Goal: Task Accomplishment & Management: Complete application form

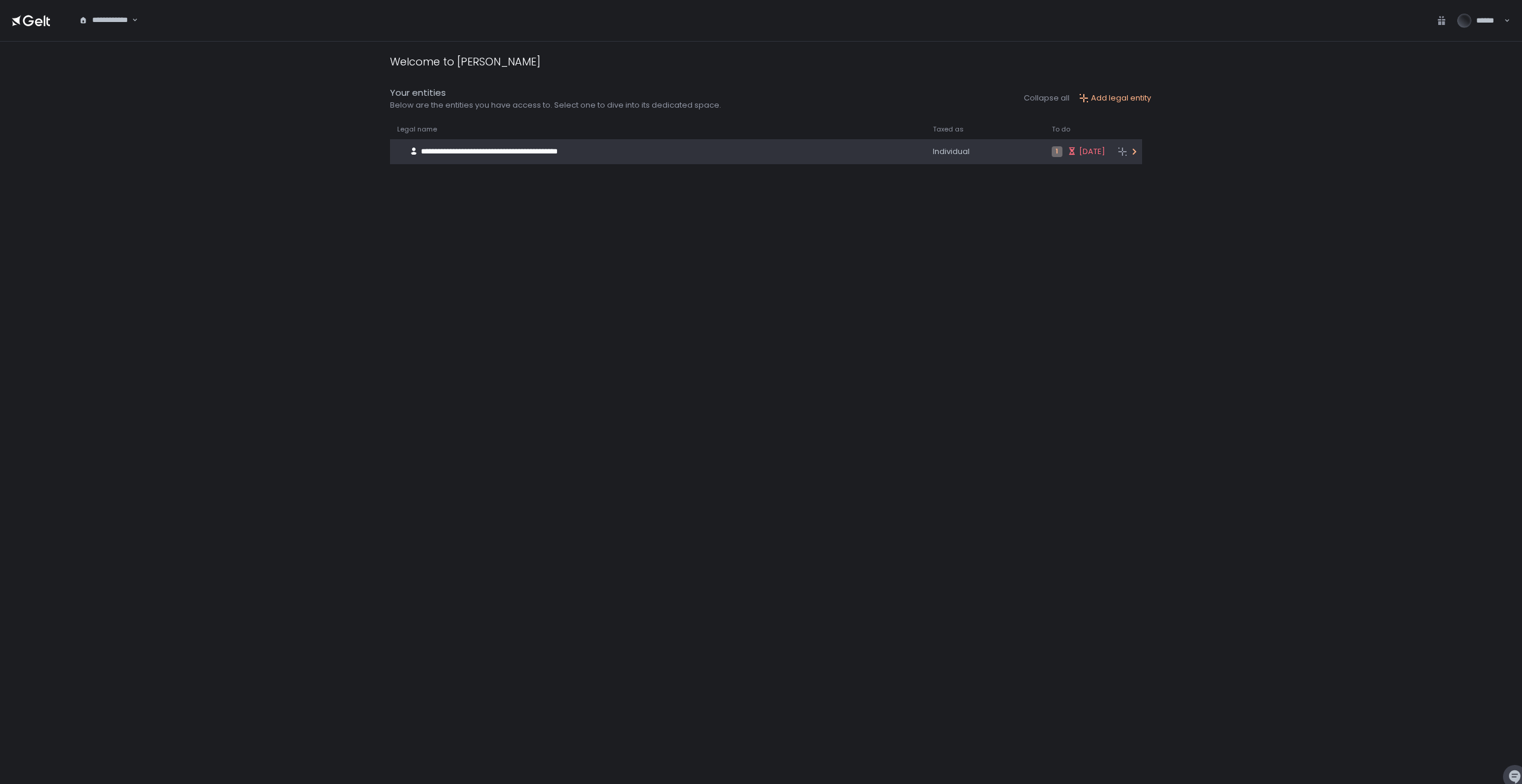
click at [843, 159] on div "**********" at bounding box center [638, 152] width 496 height 22
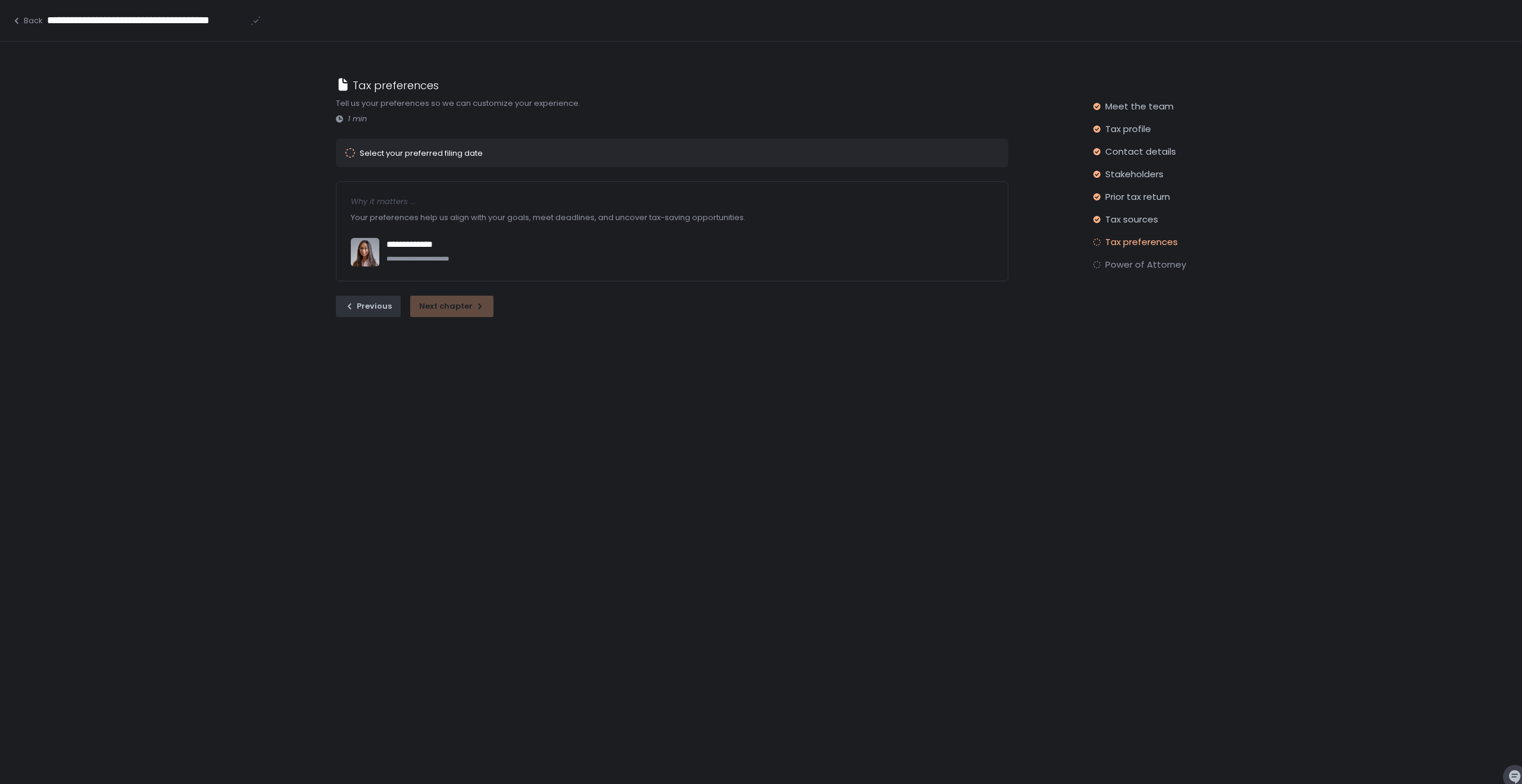
click at [1105, 241] on div "Tax preferences" at bounding box center [1139, 242] width 93 height 12
click at [445, 314] on div "Previous Next chapter" at bounding box center [672, 306] width 673 height 22
click at [1117, 244] on span "Tax preferences" at bounding box center [1142, 242] width 73 height 12
click at [1124, 221] on span "Tax sources" at bounding box center [1131, 219] width 53 height 12
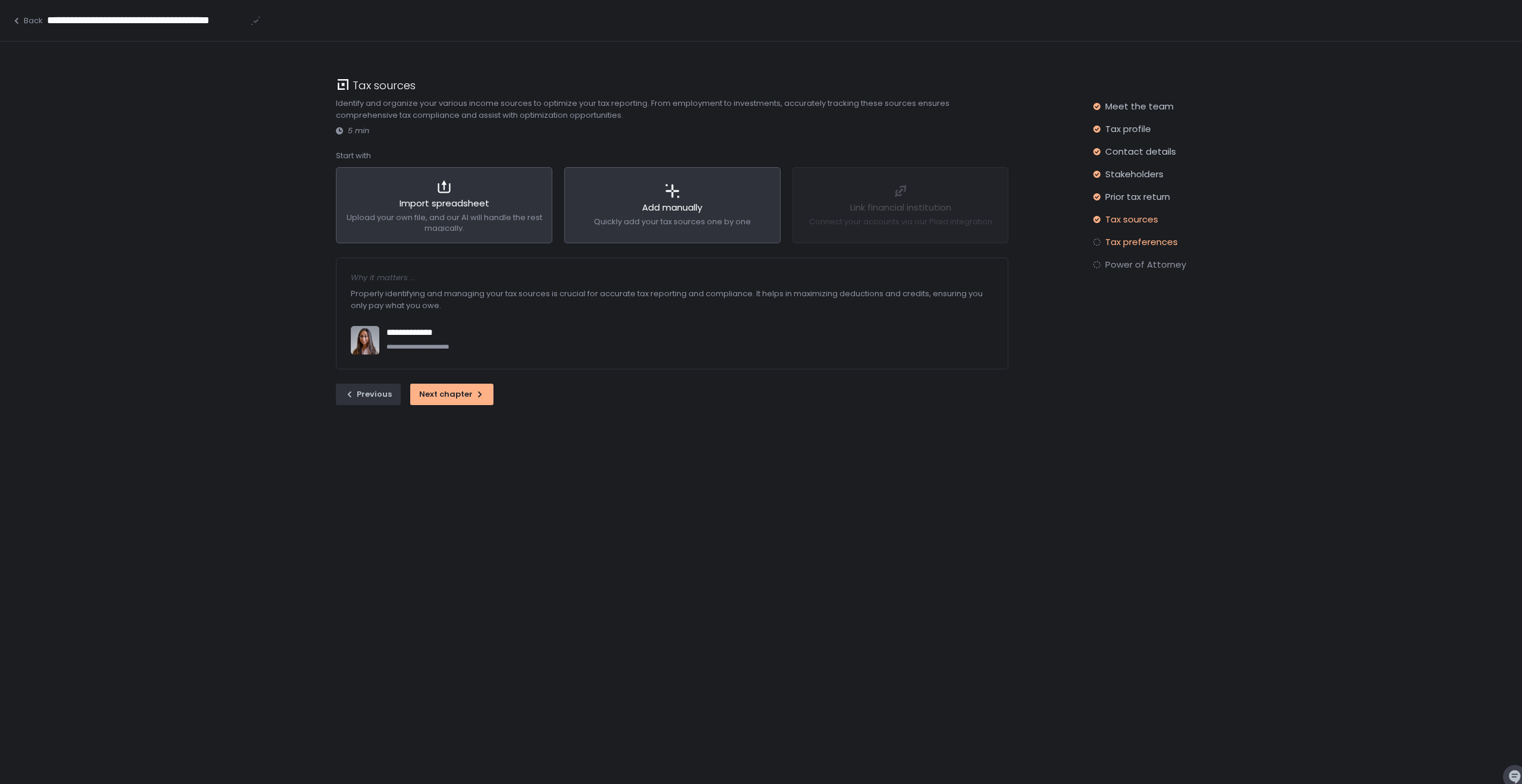
click at [1118, 238] on span "Tax preferences" at bounding box center [1142, 242] width 73 height 12
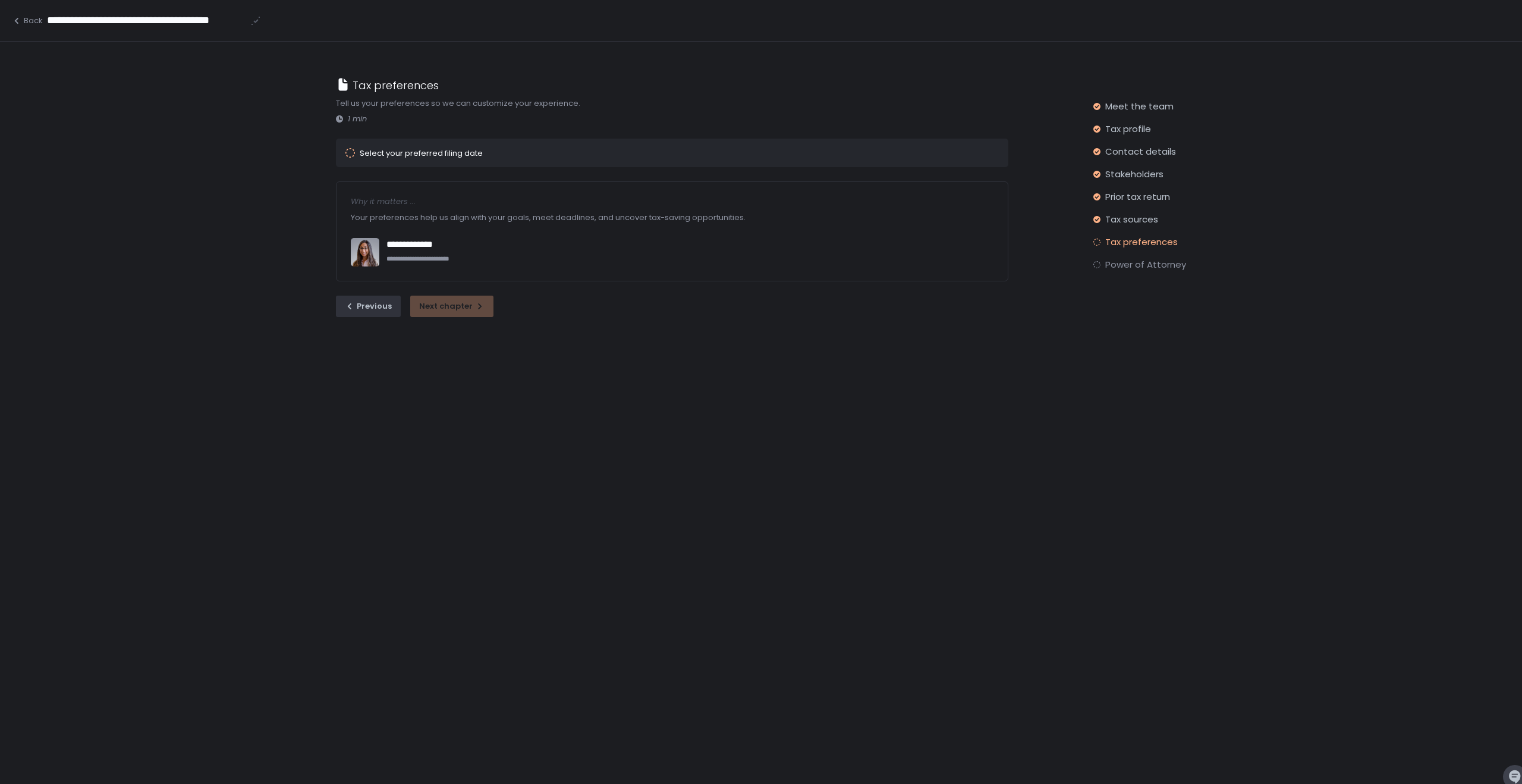
click at [1124, 246] on span "Tax preferences" at bounding box center [1142, 242] width 73 height 12
click at [570, 373] on div "**********" at bounding box center [761, 433] width 1522 height 784
click at [1113, 221] on span "Tax sources" at bounding box center [1131, 219] width 53 height 12
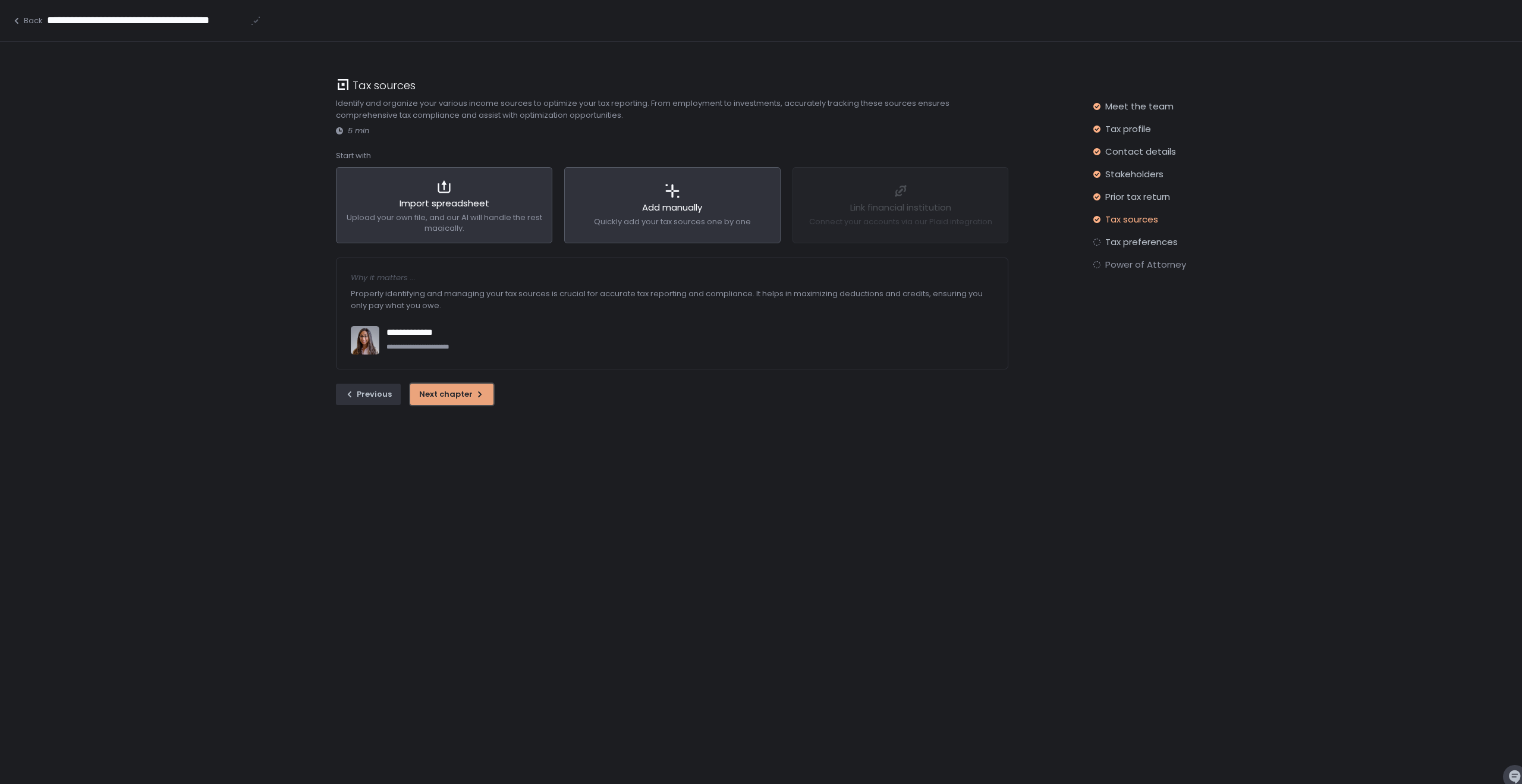
click at [462, 395] on div "Next chapter" at bounding box center [452, 394] width 65 height 10
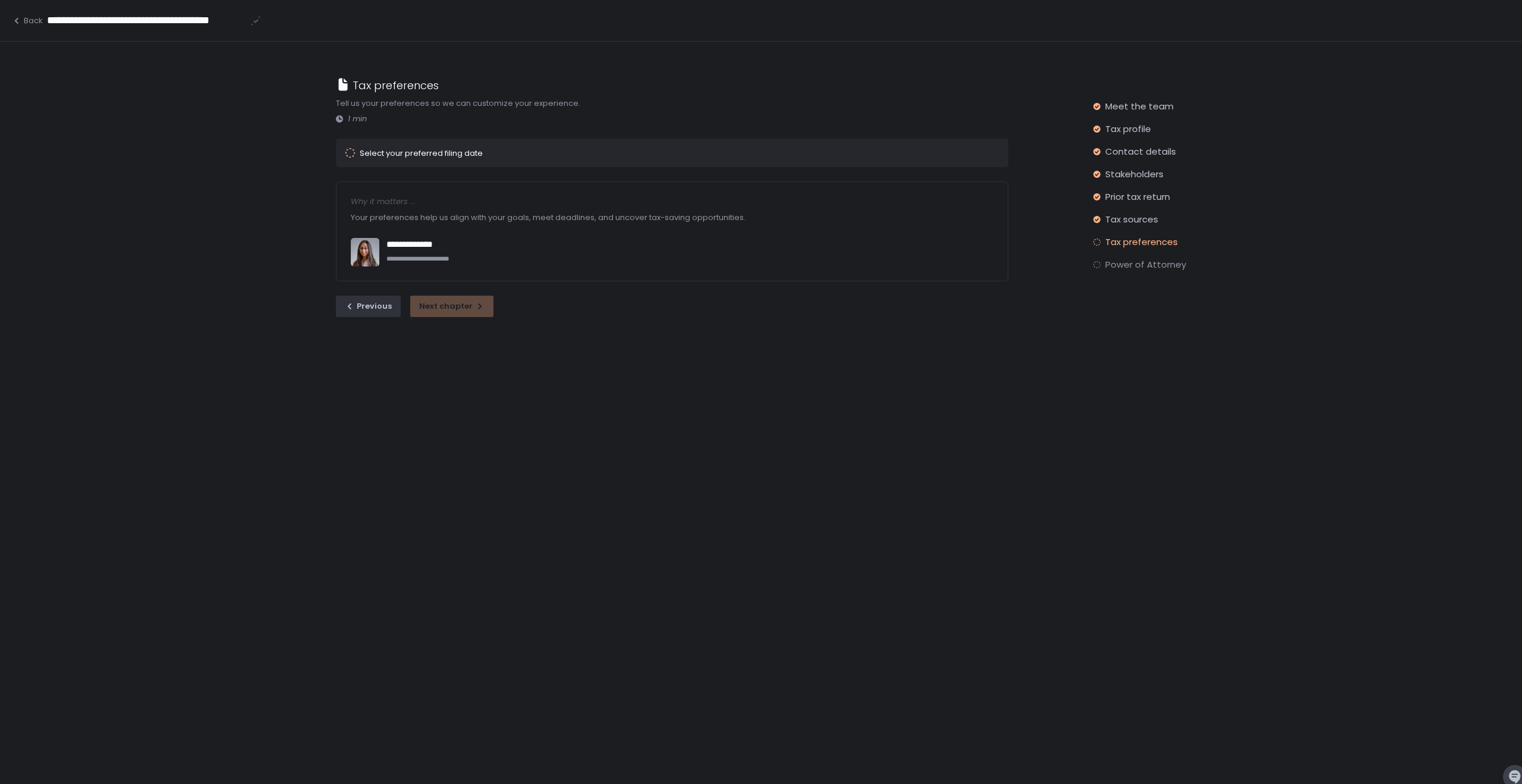
click at [1120, 245] on span "Tax preferences" at bounding box center [1142, 242] width 73 height 12
click at [1125, 221] on span "Tax sources" at bounding box center [1131, 219] width 53 height 12
